Goal: Task Accomplishment & Management: Use online tool/utility

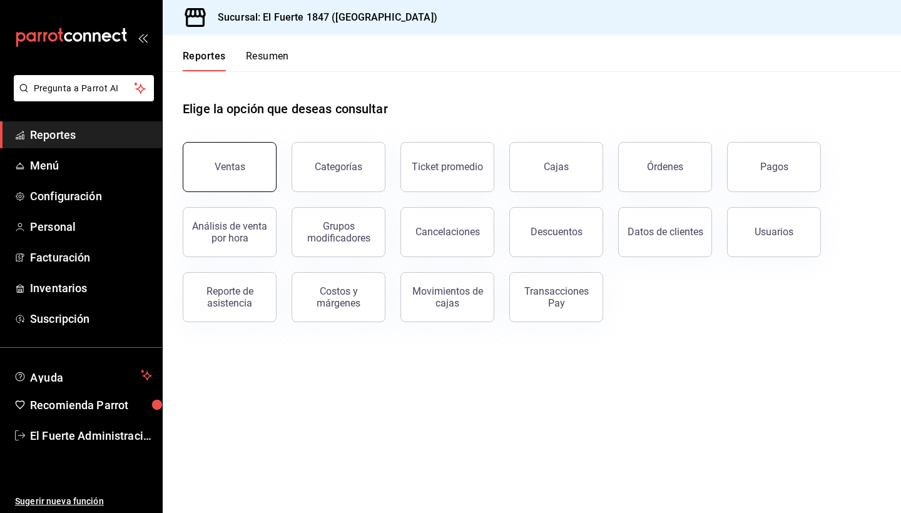
click at [238, 176] on button "Ventas" at bounding box center [230, 167] width 94 height 50
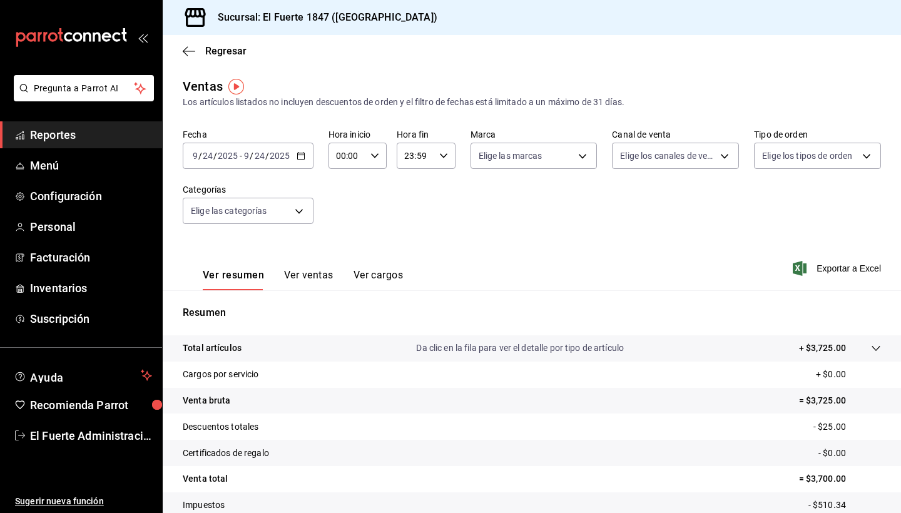
click at [252, 158] on span "/" at bounding box center [252, 156] width 4 height 10
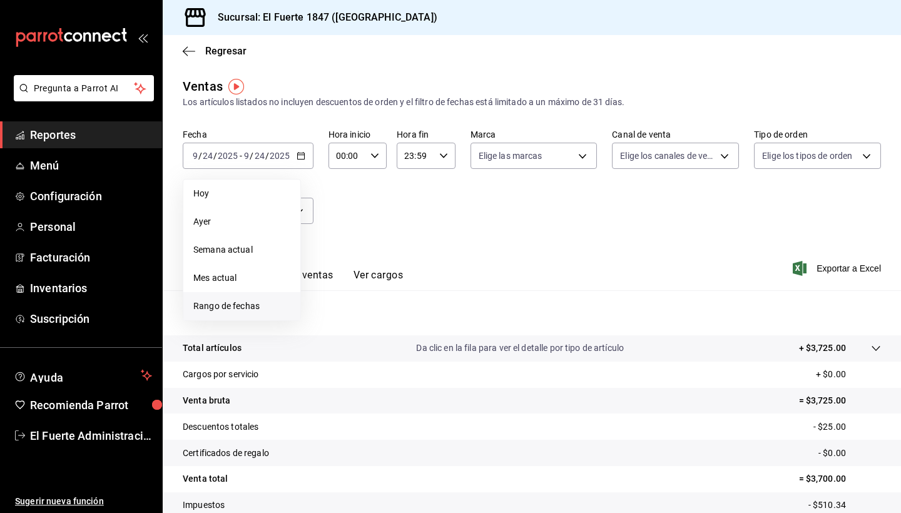
click at [245, 305] on span "Rango de fechas" at bounding box center [241, 306] width 97 height 13
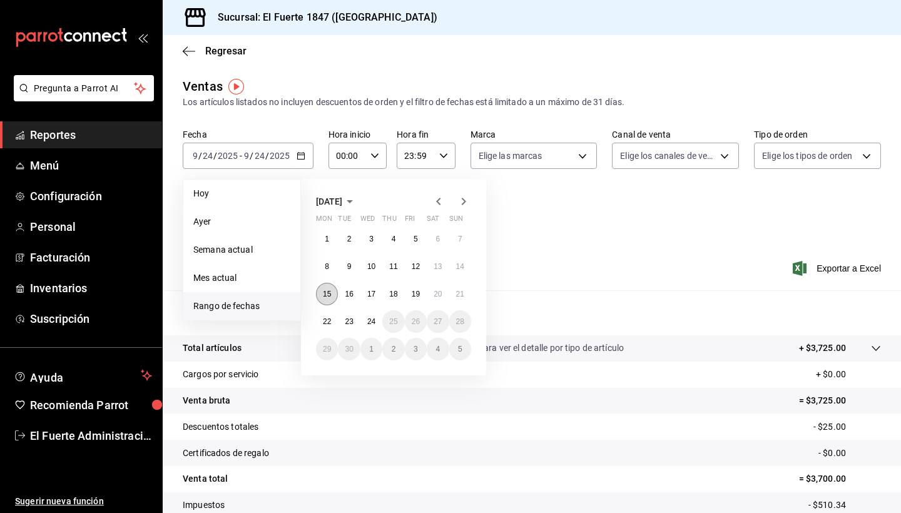
click at [327, 290] on abbr "15" at bounding box center [327, 294] width 8 height 9
click at [456, 297] on abbr "21" at bounding box center [460, 294] width 8 height 9
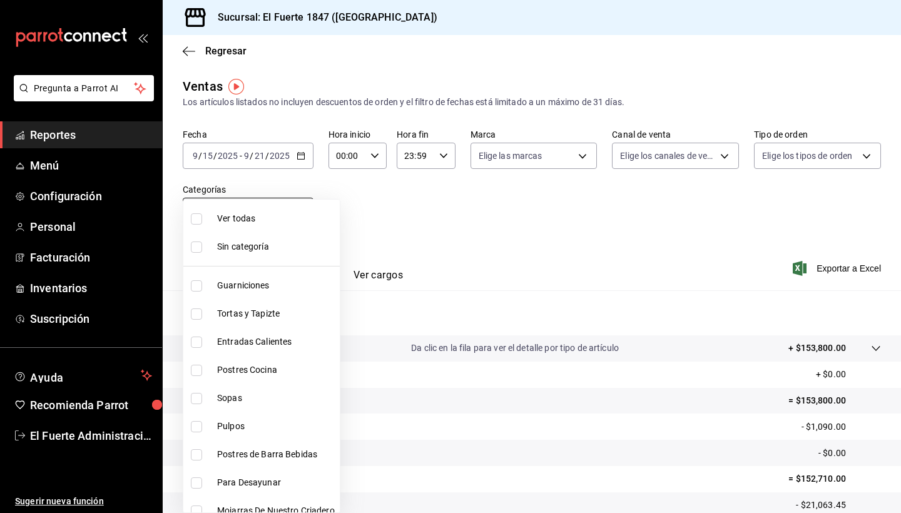
click at [282, 216] on body "Pregunta a Parrot AI Reportes Menú Configuración Personal Facturación Inventari…" at bounding box center [450, 256] width 901 height 513
click at [266, 453] on span "Postres de Barra Bebidas" at bounding box center [276, 454] width 118 height 13
type input "d1634a6d-ca8c-45c4-afac-916dec01935f"
checkbox input "true"
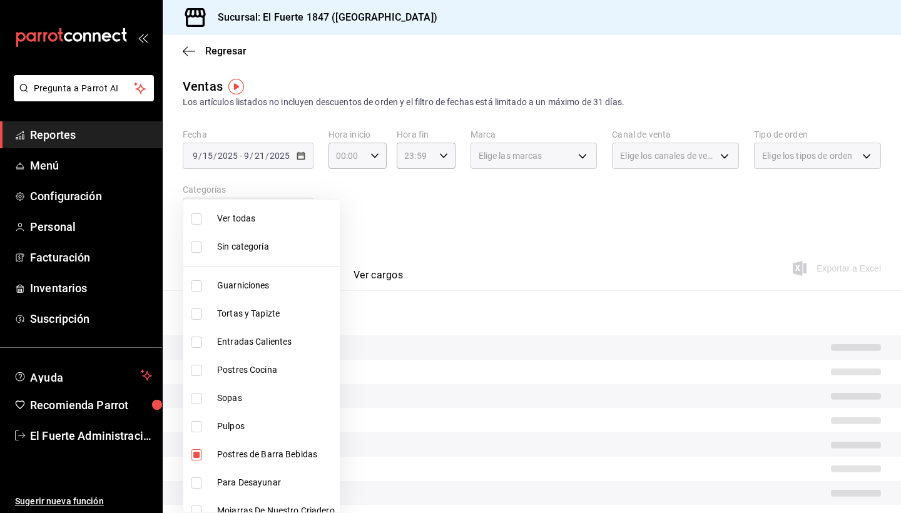
click at [424, 242] on div at bounding box center [450, 256] width 901 height 513
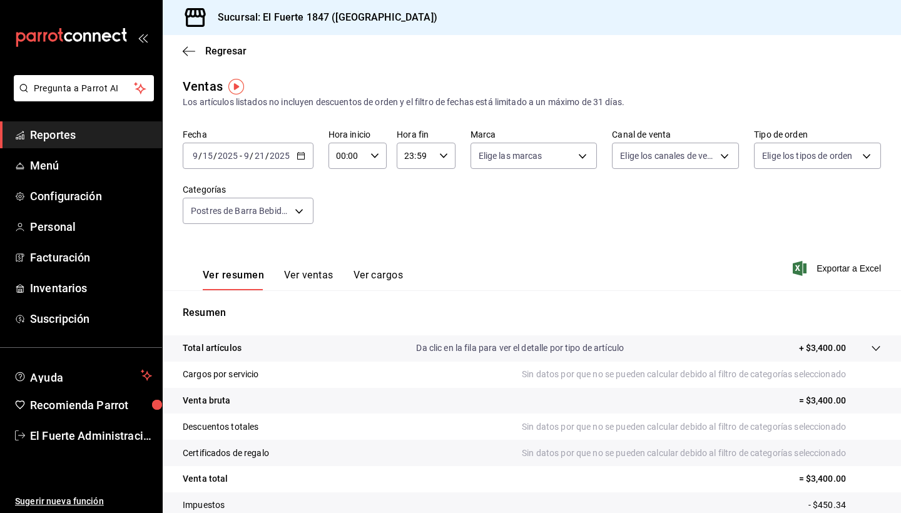
click at [318, 276] on button "Ver ventas" at bounding box center [308, 279] width 49 height 21
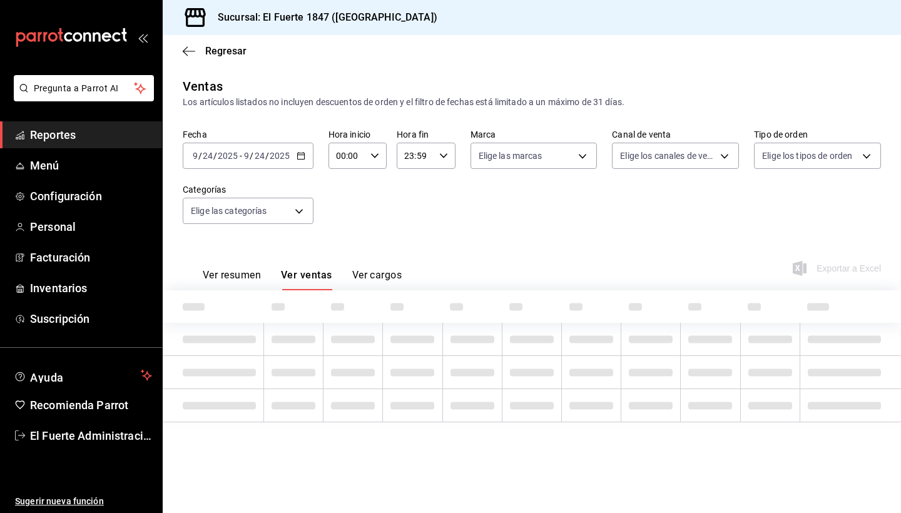
type input "d1634a6d-ca8c-45c4-afac-916dec01935f"
